Goal: Task Accomplishment & Management: Manage account settings

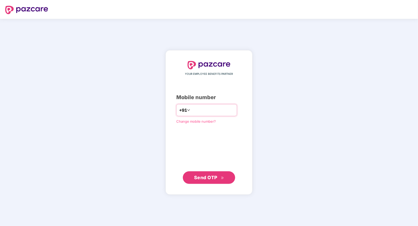
click at [205, 114] on input "number" at bounding box center [212, 110] width 43 height 8
click at [185, 129] on div "YOUR EMPLOYEE BENEFITS PARTNER Mobile number +91 Change mobile number? Send OTP" at bounding box center [208, 122] width 65 height 122
